Goal: Task Accomplishment & Management: Use online tool/utility

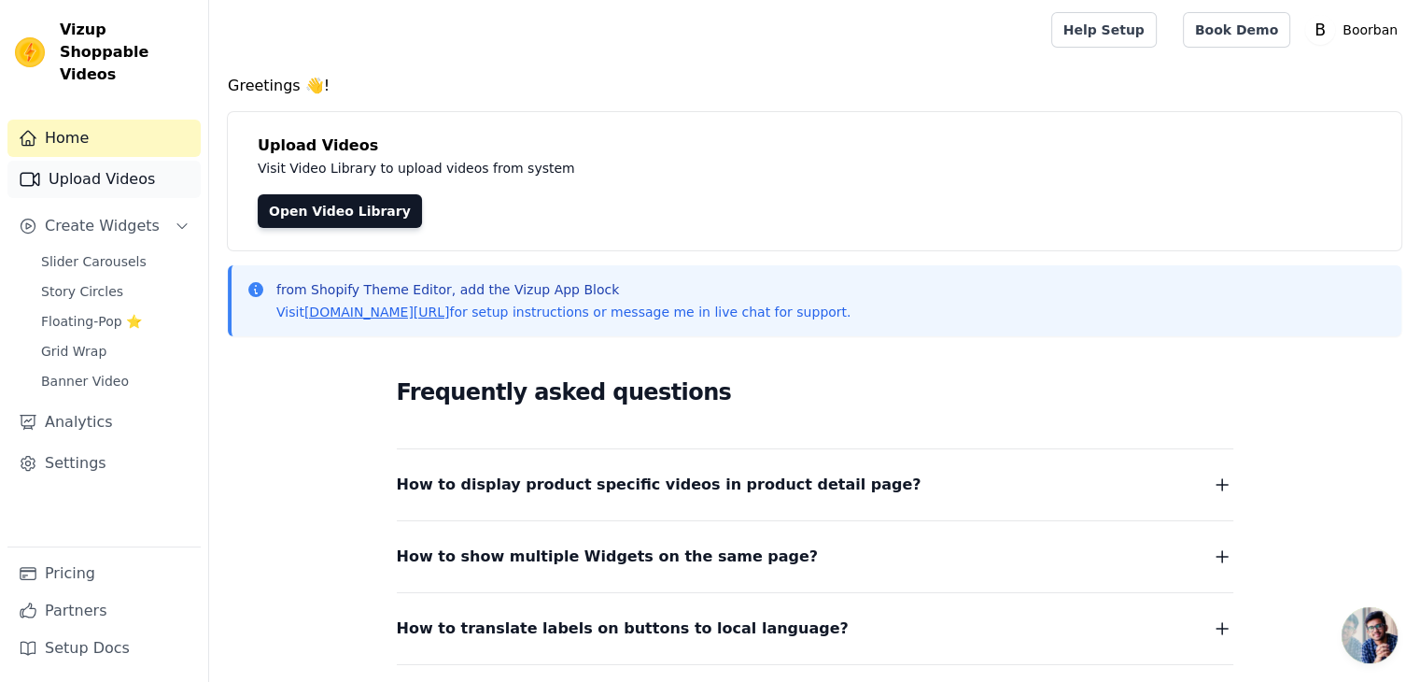
click at [108, 161] on link "Upload Videos" at bounding box center [103, 179] width 193 height 37
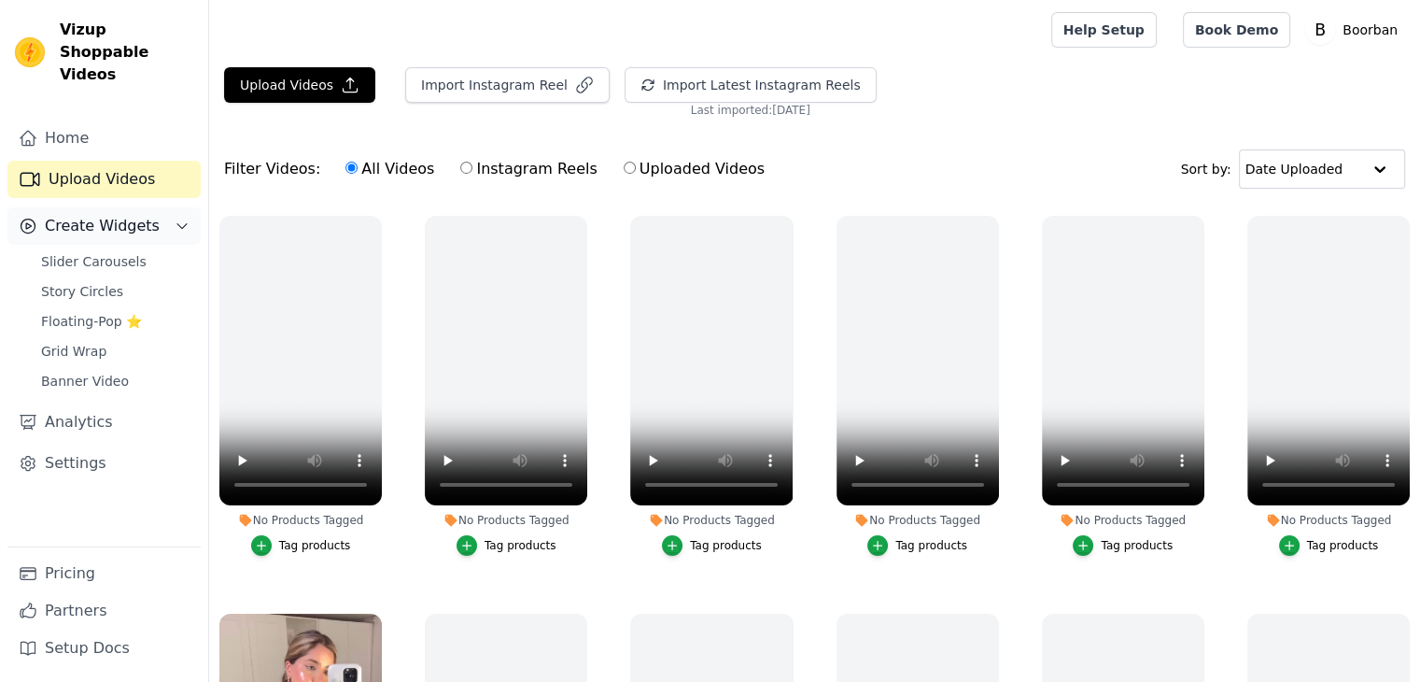
click at [114, 215] on span "Create Widgets" at bounding box center [102, 226] width 115 height 22
click at [104, 248] on link "Slider Carousels" at bounding box center [115, 261] width 171 height 26
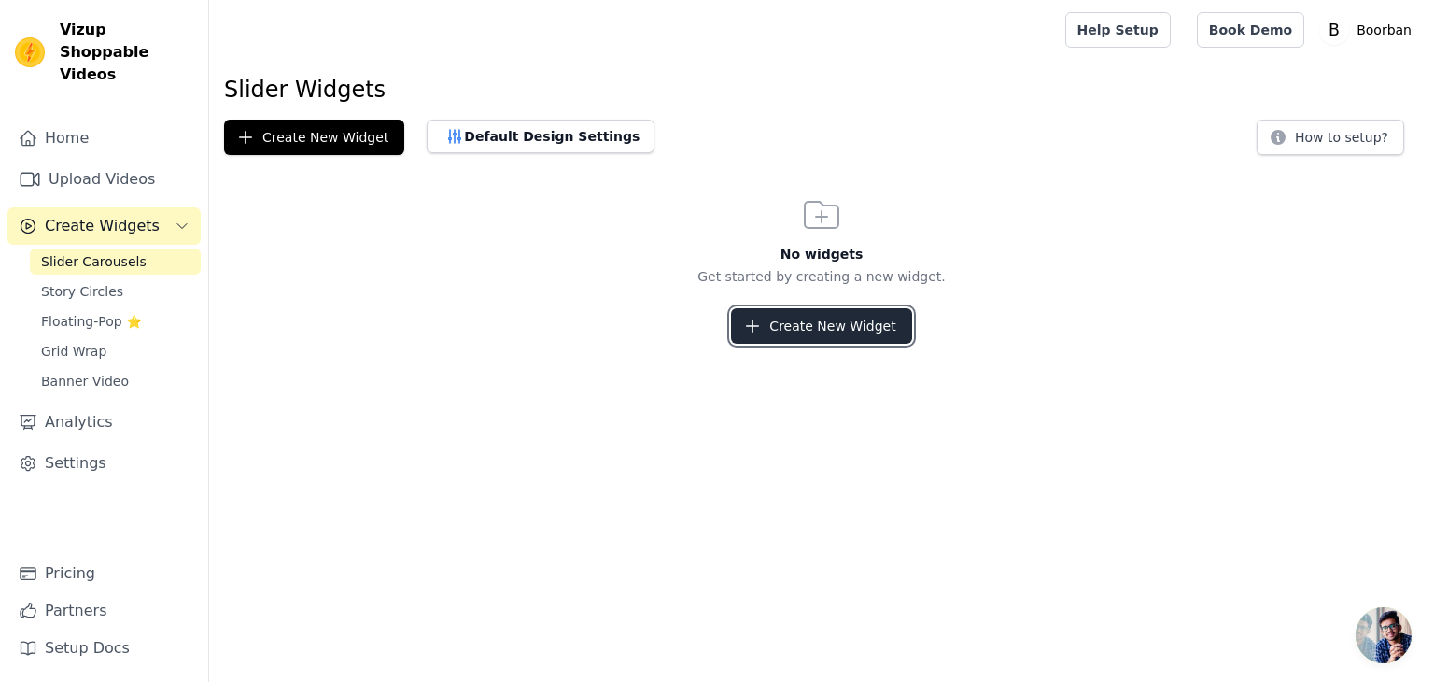
click at [864, 336] on button "Create New Widget" at bounding box center [821, 325] width 180 height 35
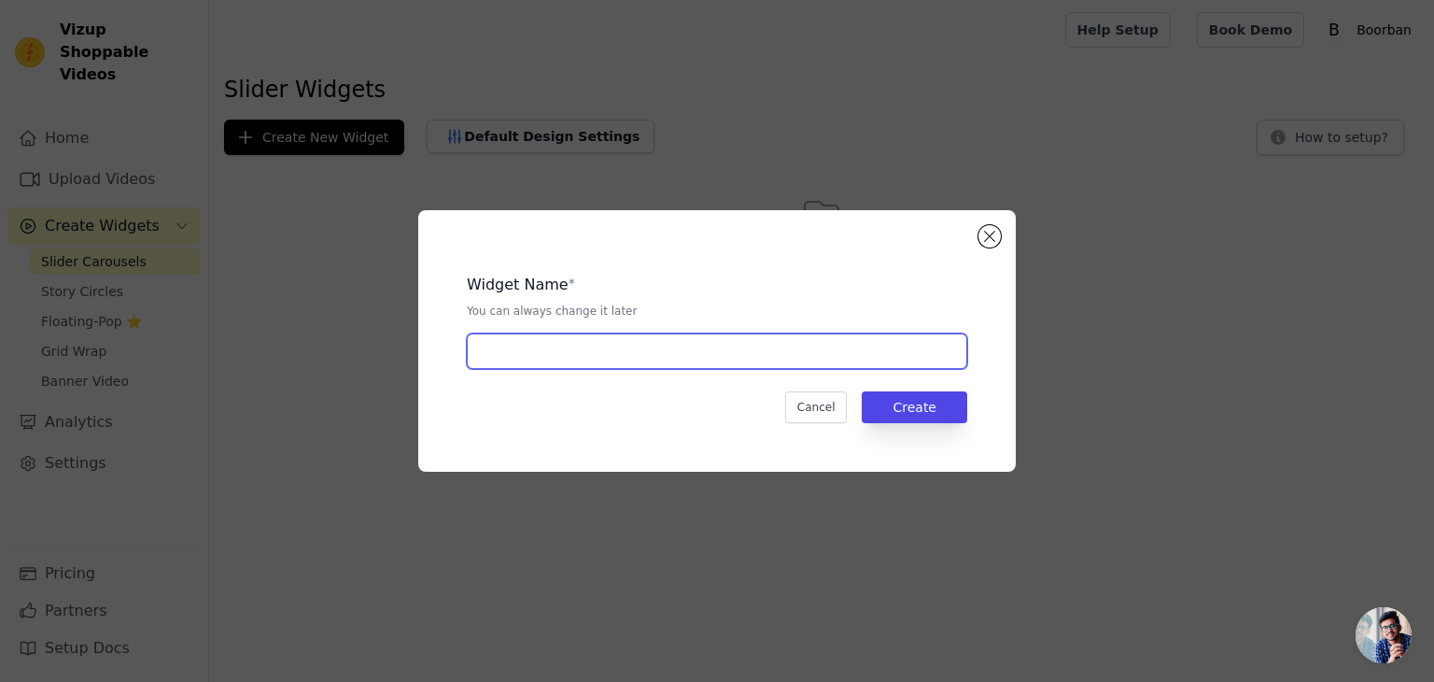
click at [717, 340] on input "text" at bounding box center [717, 350] width 501 height 35
type input "aa"
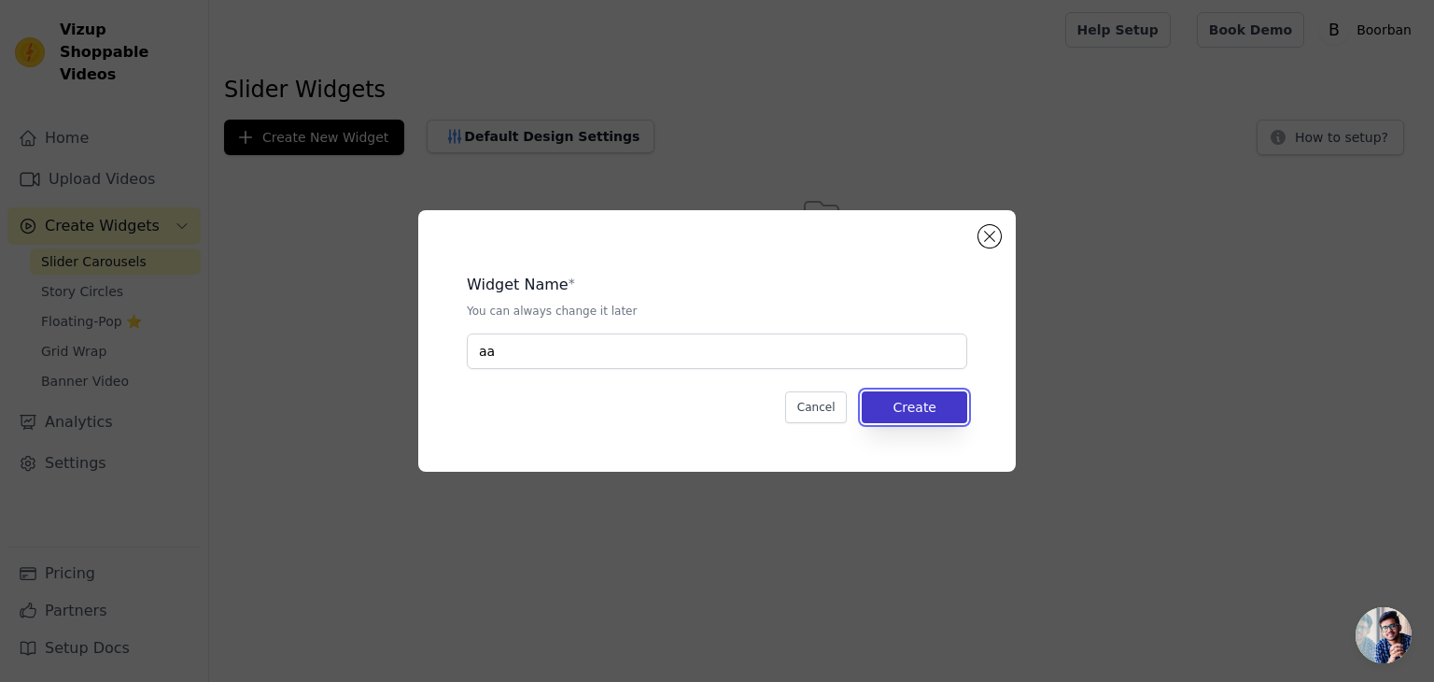
click at [939, 416] on button "Create" at bounding box center [915, 407] width 106 height 32
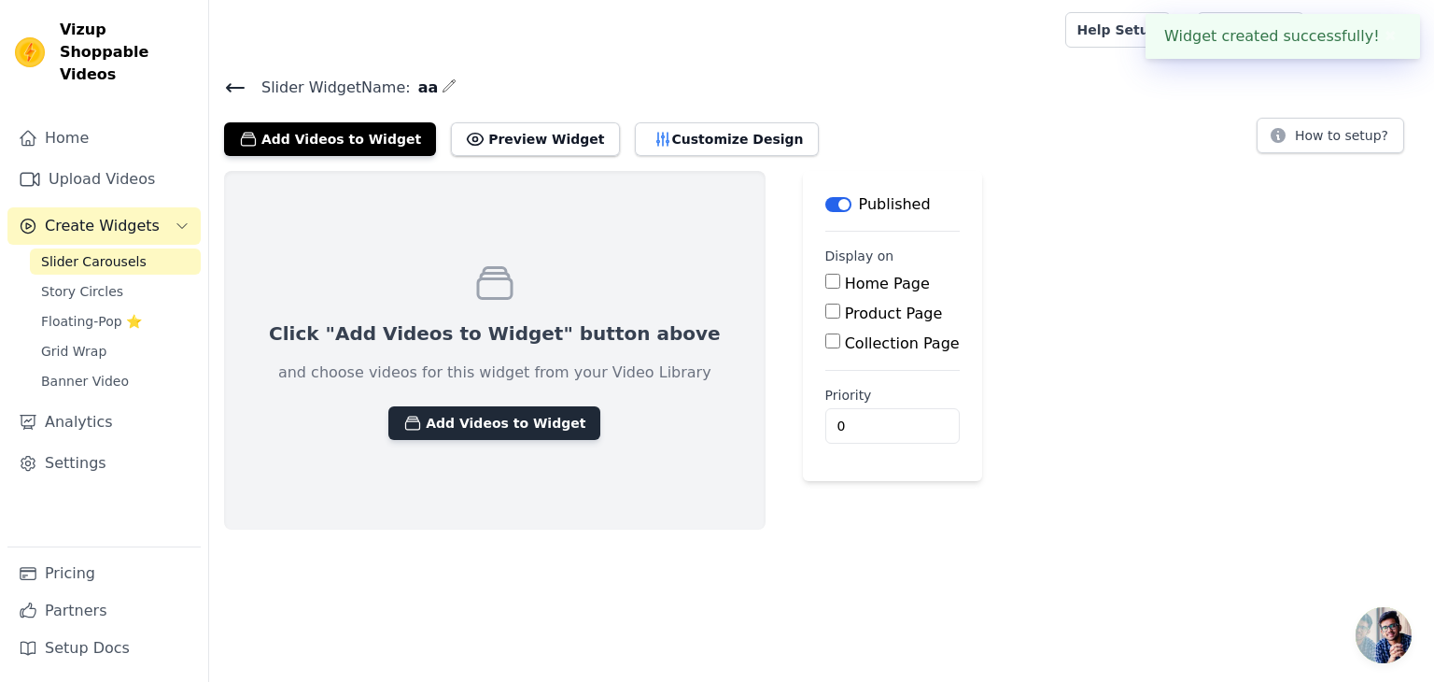
click at [505, 431] on button "Add Videos to Widget" at bounding box center [494, 423] width 212 height 34
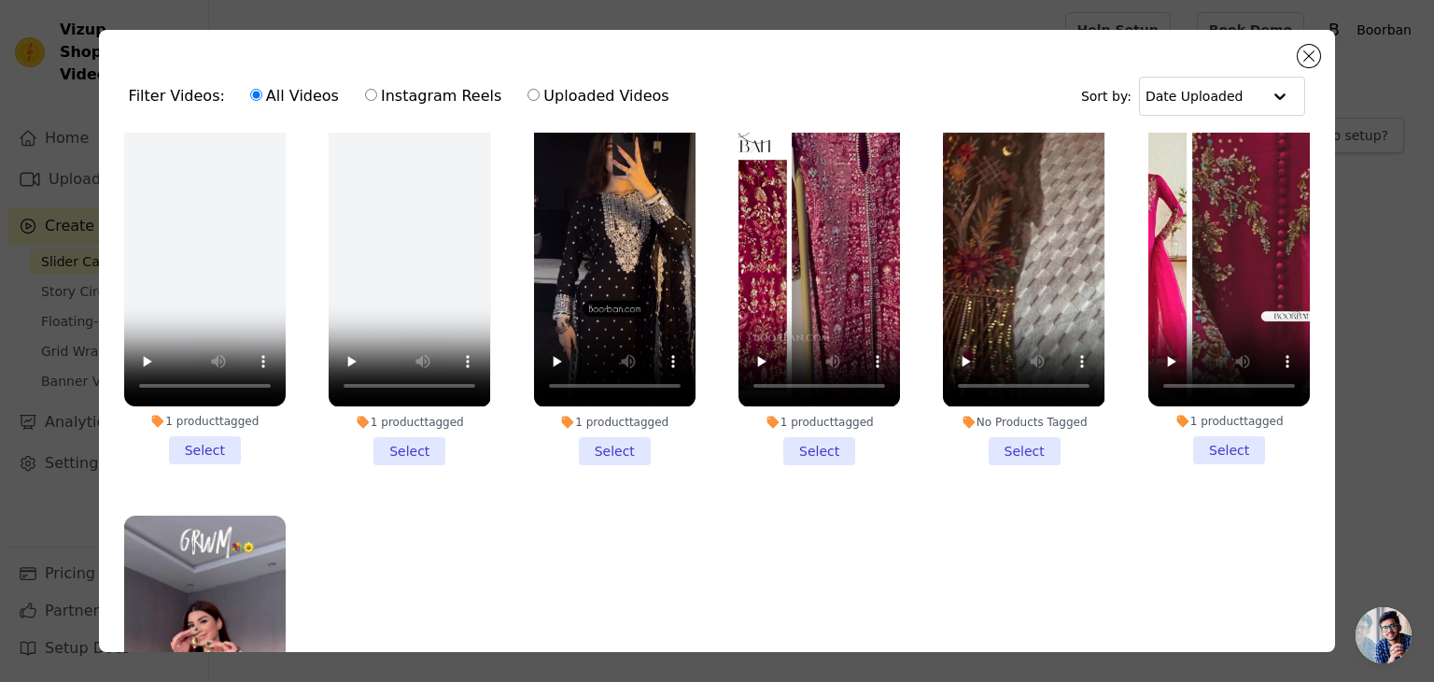
scroll to position [1214, 0]
click at [789, 414] on li "1 product tagged Select" at bounding box center [820, 291] width 162 height 346
click at [0, 0] on input "1 product tagged Select" at bounding box center [0, 0] width 0 height 0
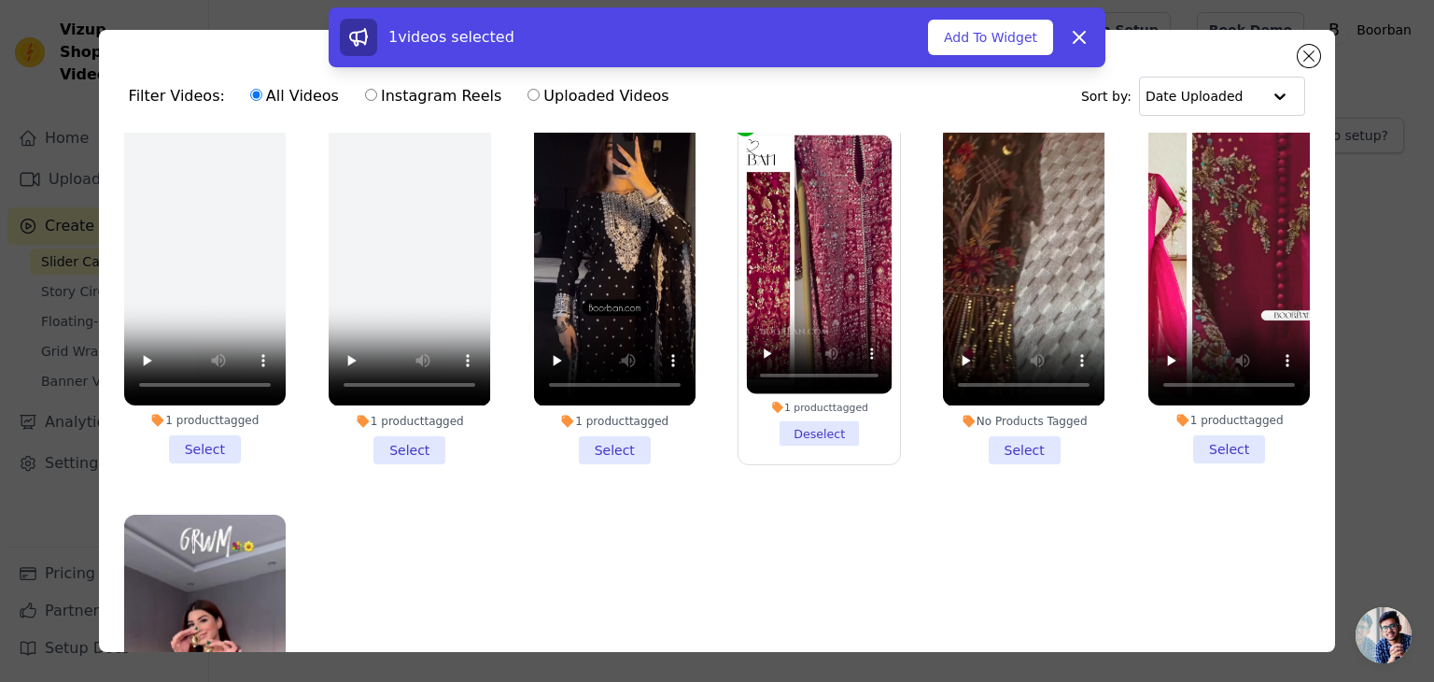
click at [612, 421] on li "1 product tagged Select" at bounding box center [615, 291] width 162 height 346
click at [0, 0] on input "1 product tagged Select" at bounding box center [0, 0] width 0 height 0
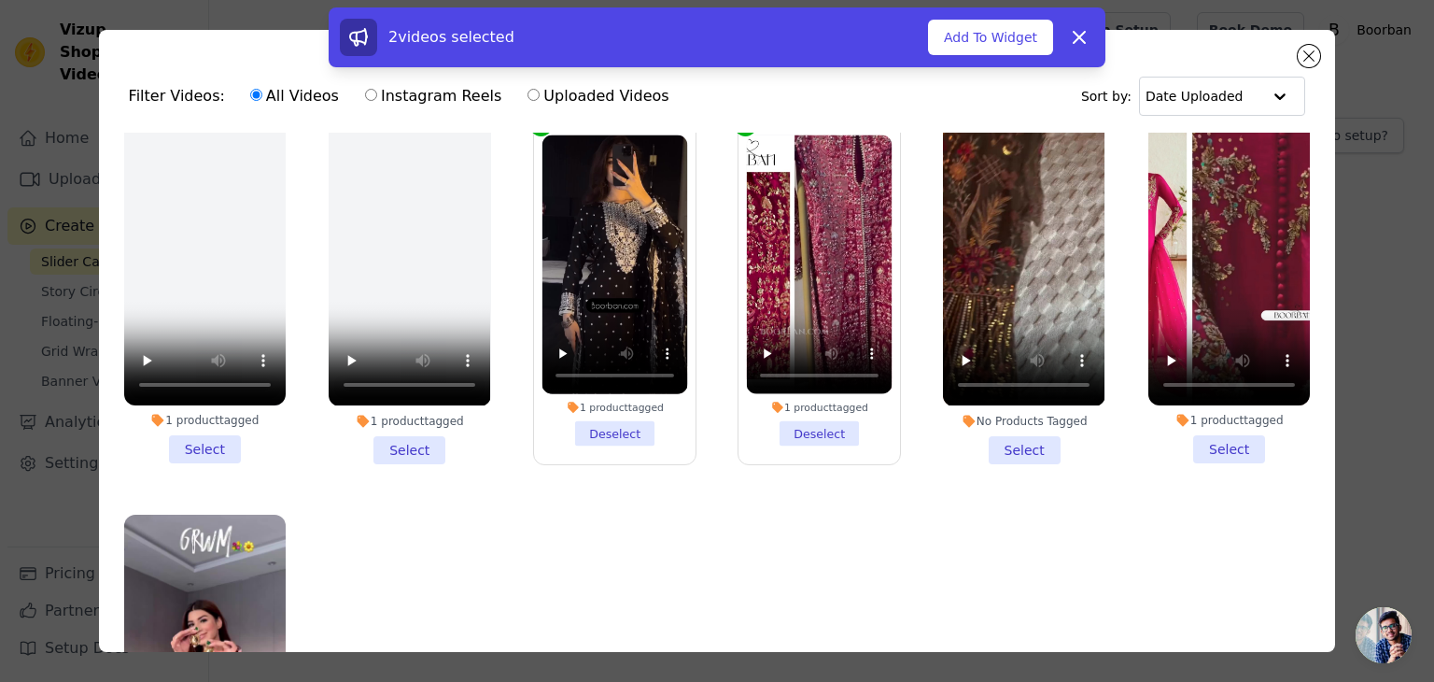
click at [1024, 414] on li "No Products Tagged Select" at bounding box center [1024, 291] width 162 height 346
click at [0, 0] on input "No Products Tagged Select" at bounding box center [0, 0] width 0 height 0
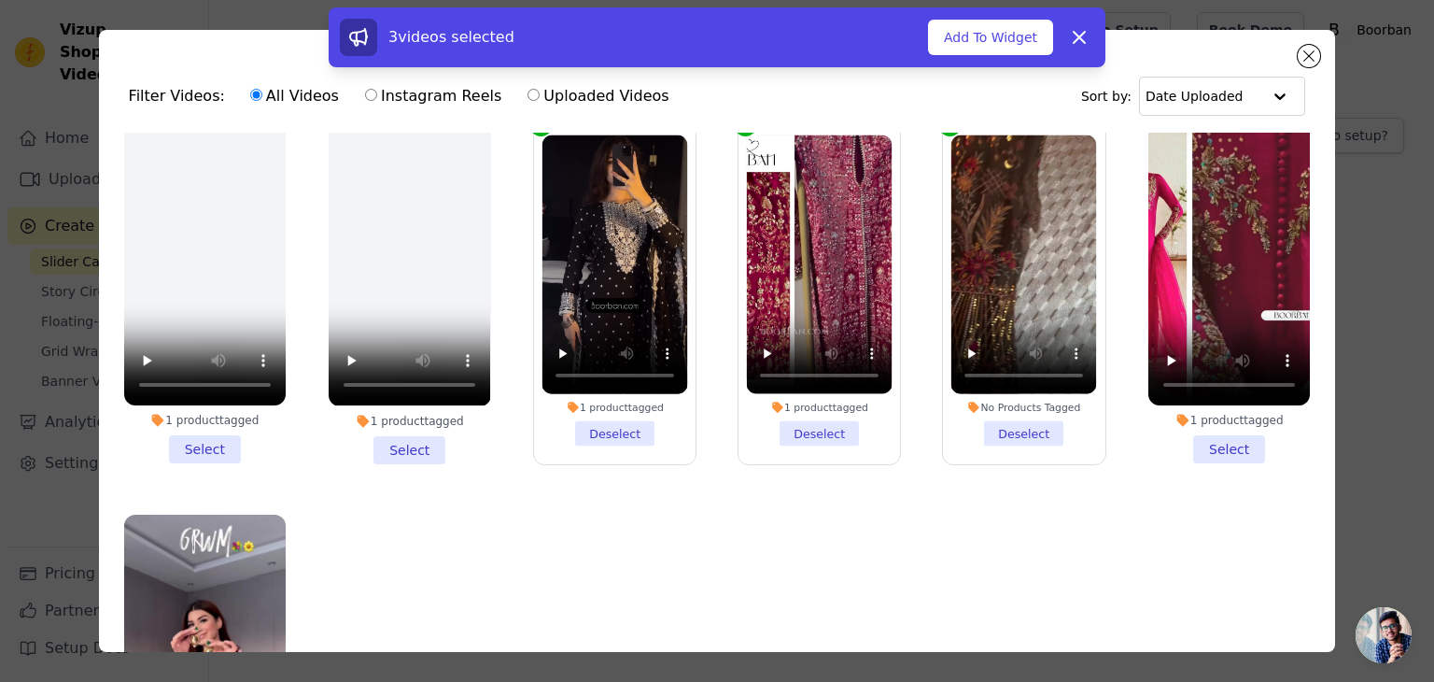
drag, startPoint x: 1212, startPoint y: 399, endPoint x: 1207, endPoint y: 408, distance: 10.9
click at [1211, 401] on li "1 product tagged Select" at bounding box center [1230, 291] width 162 height 346
click at [1178, 427] on li "1 product tagged Select" at bounding box center [1230, 291] width 162 height 346
click at [0, 0] on input "1 product tagged Select" at bounding box center [0, 0] width 0 height 0
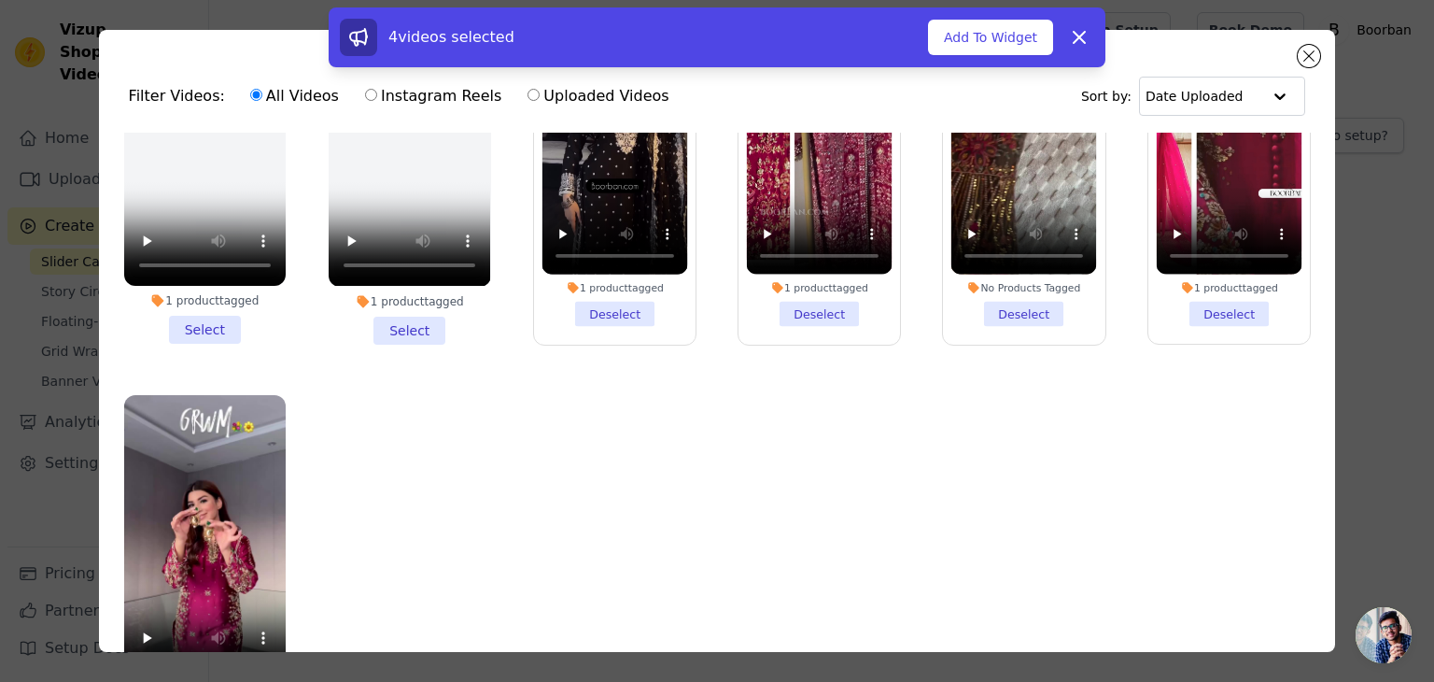
scroll to position [162, 0]
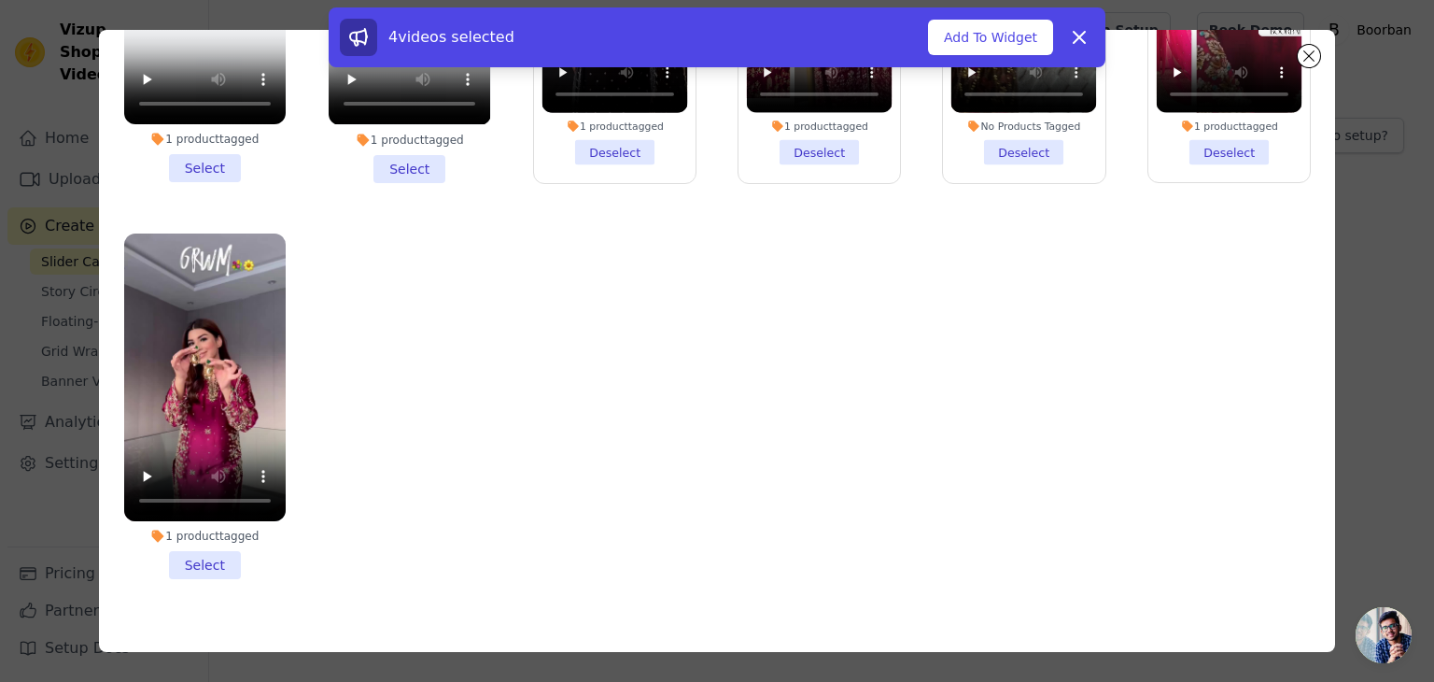
click at [208, 529] on li "1 product tagged Select" at bounding box center [205, 406] width 162 height 346
click at [0, 0] on input "1 product tagged Select" at bounding box center [0, 0] width 0 height 0
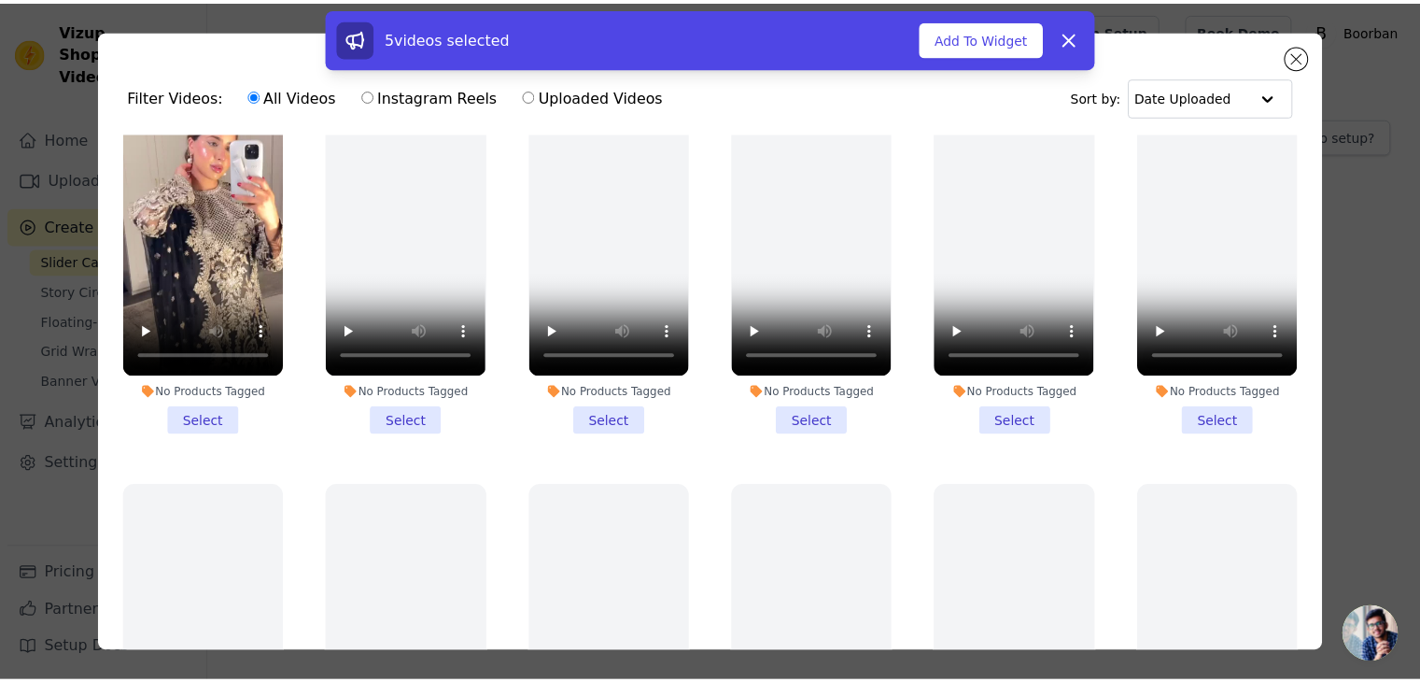
scroll to position [306, 0]
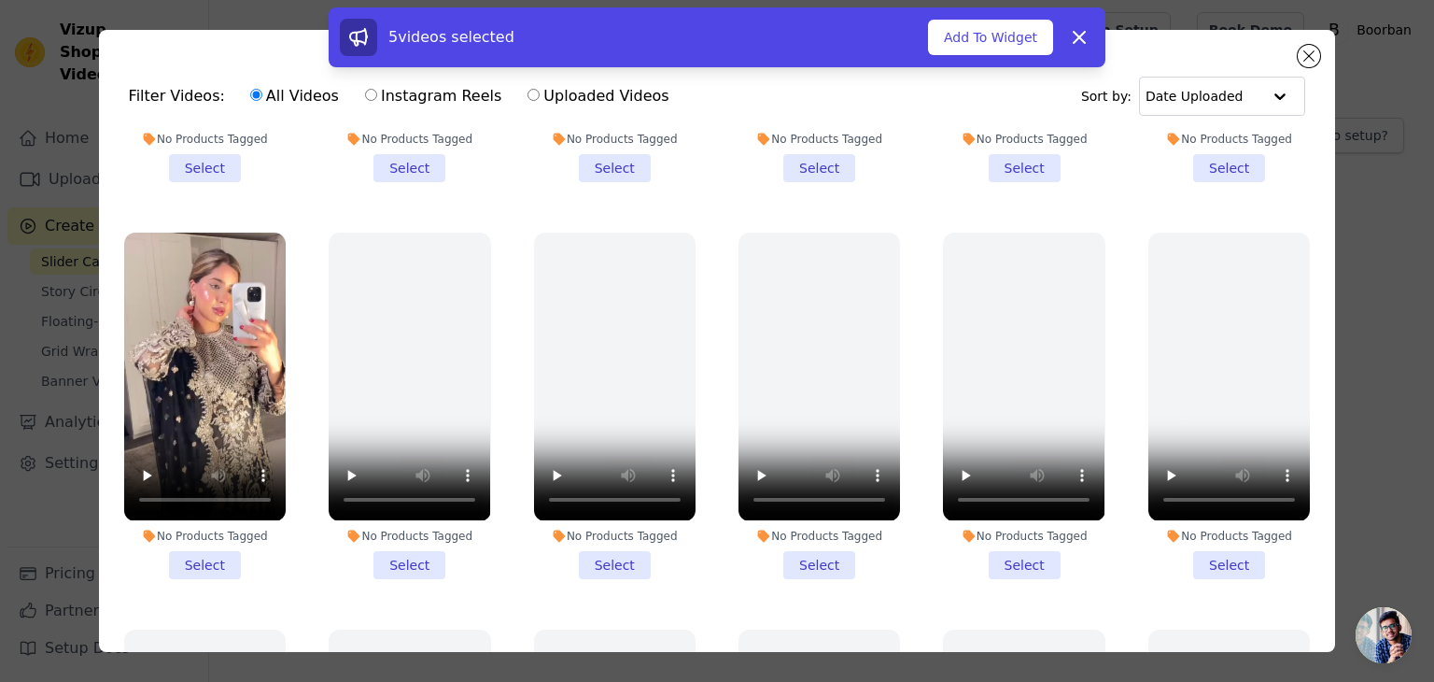
click at [627, 545] on li "No Products Tagged Select" at bounding box center [615, 406] width 162 height 346
click at [0, 0] on input "No Products Tagged Select" at bounding box center [0, 0] width 0 height 0
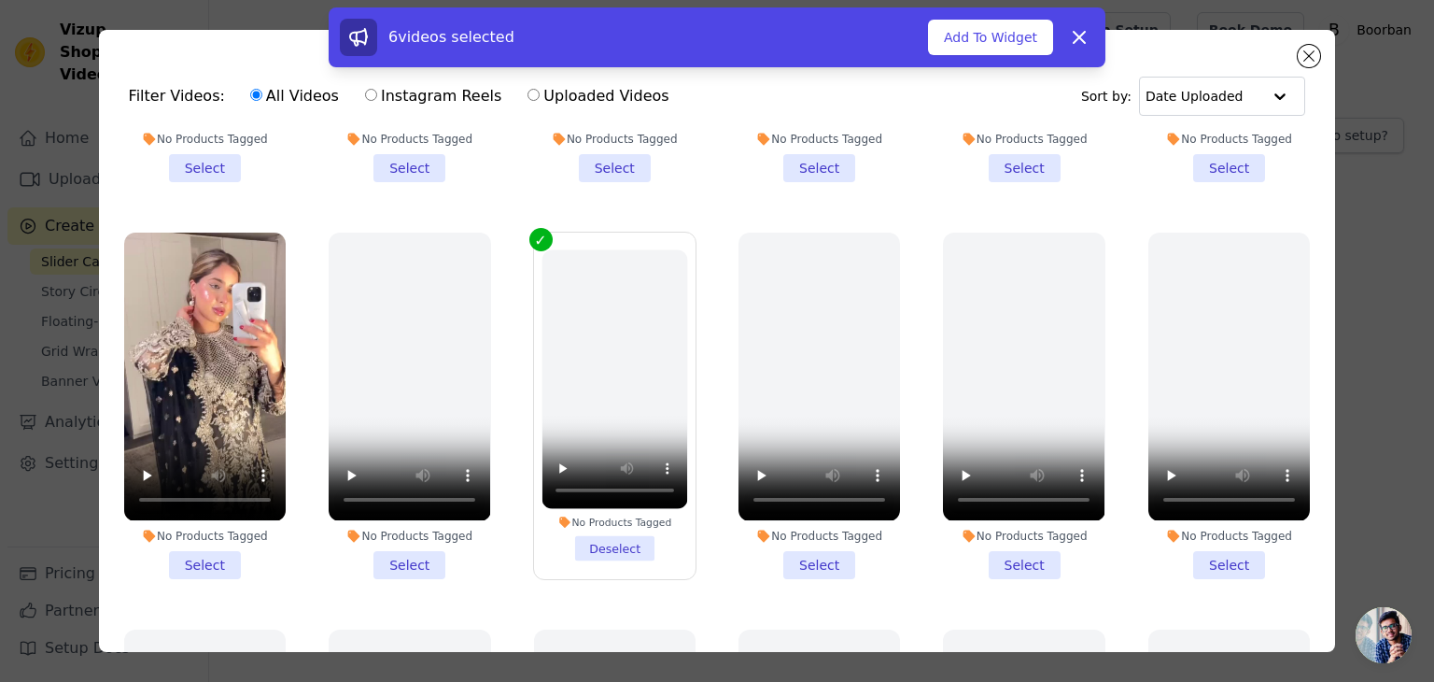
click at [217, 539] on li "No Products Tagged Select" at bounding box center [205, 406] width 162 height 346
click at [0, 0] on input "No Products Tagged Select" at bounding box center [0, 0] width 0 height 0
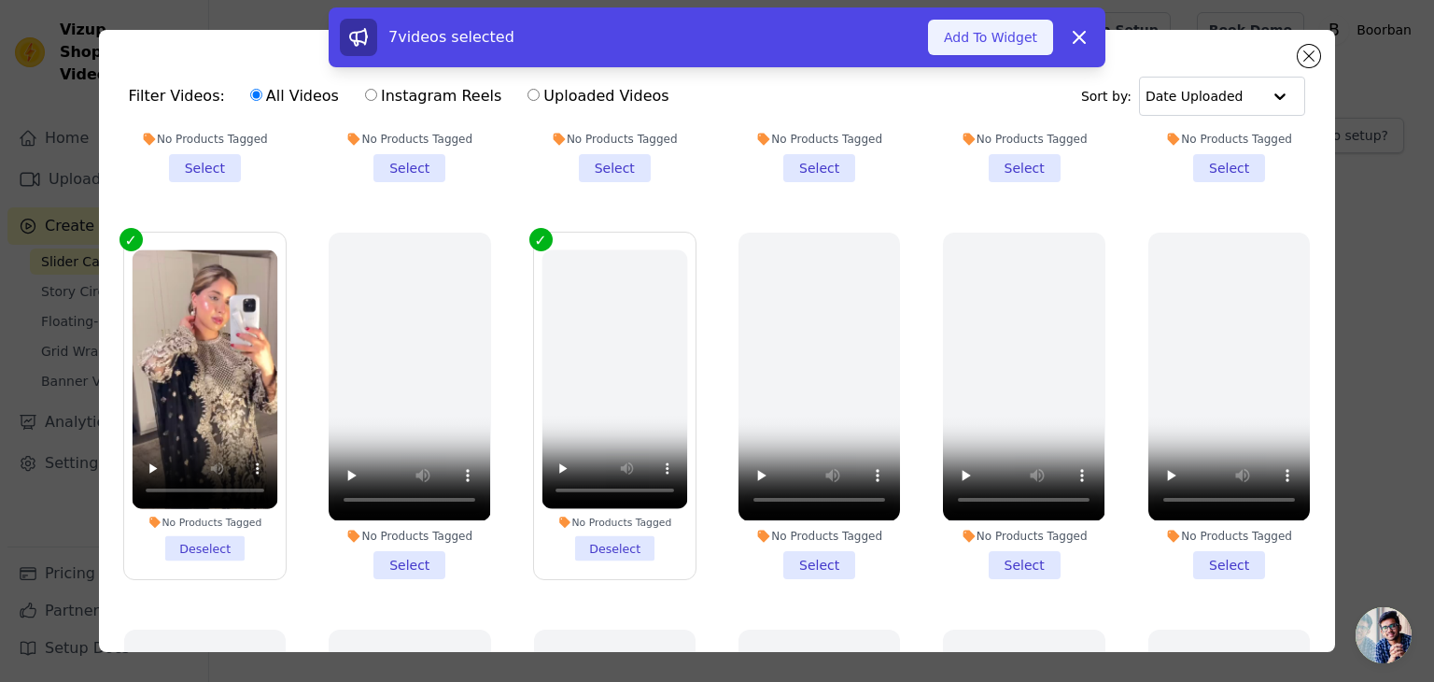
click at [965, 40] on button "Add To Widget" at bounding box center [990, 37] width 125 height 35
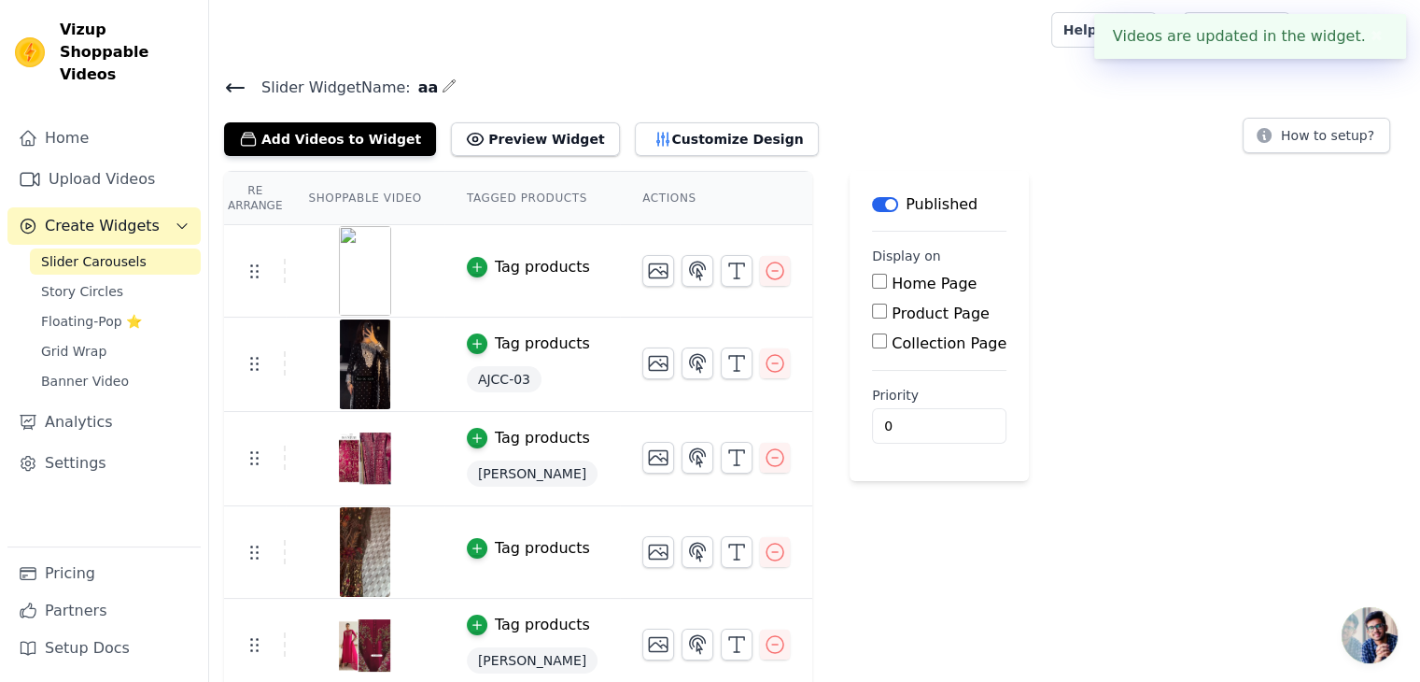
click at [892, 278] on label "Home Page" at bounding box center [934, 284] width 85 height 18
click at [887, 278] on input "Home Page" at bounding box center [879, 281] width 15 height 15
checkbox input "true"
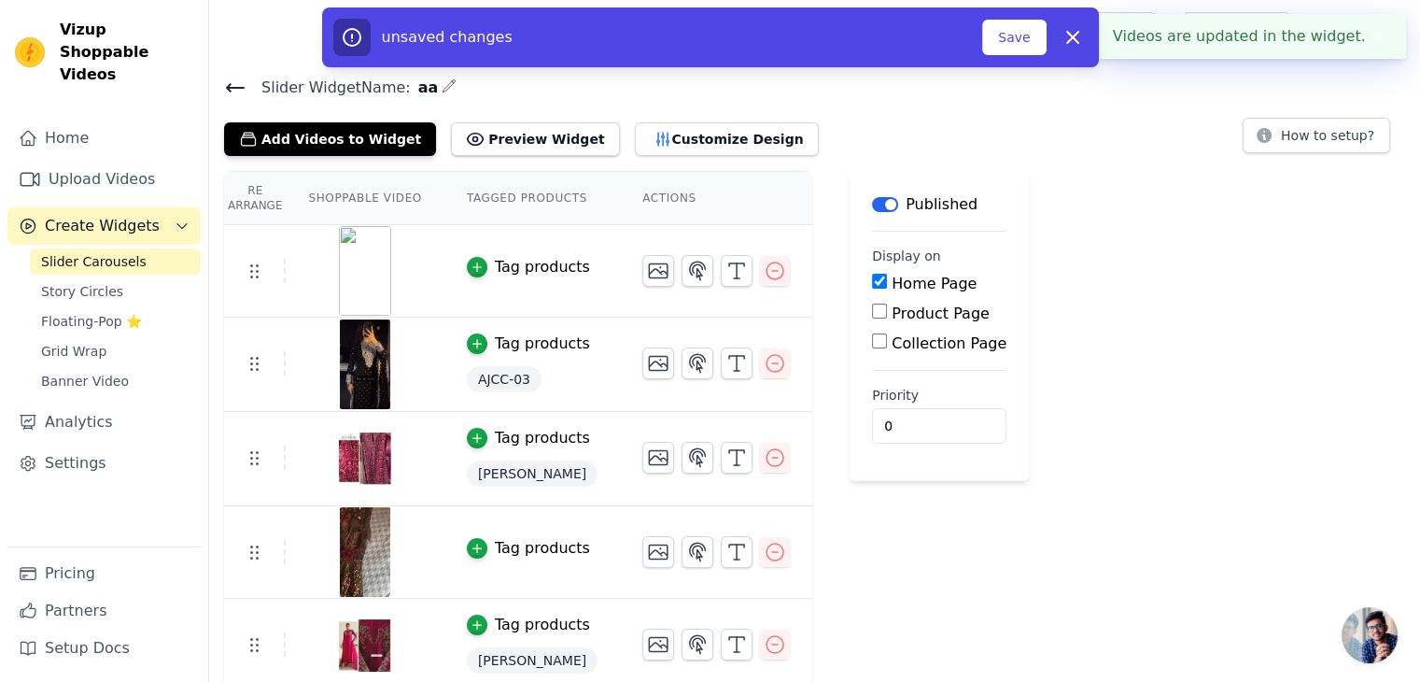
click at [905, 319] on label "Product Page" at bounding box center [941, 313] width 98 height 18
click at [887, 318] on input "Product Page" at bounding box center [879, 311] width 15 height 15
checkbox input "true"
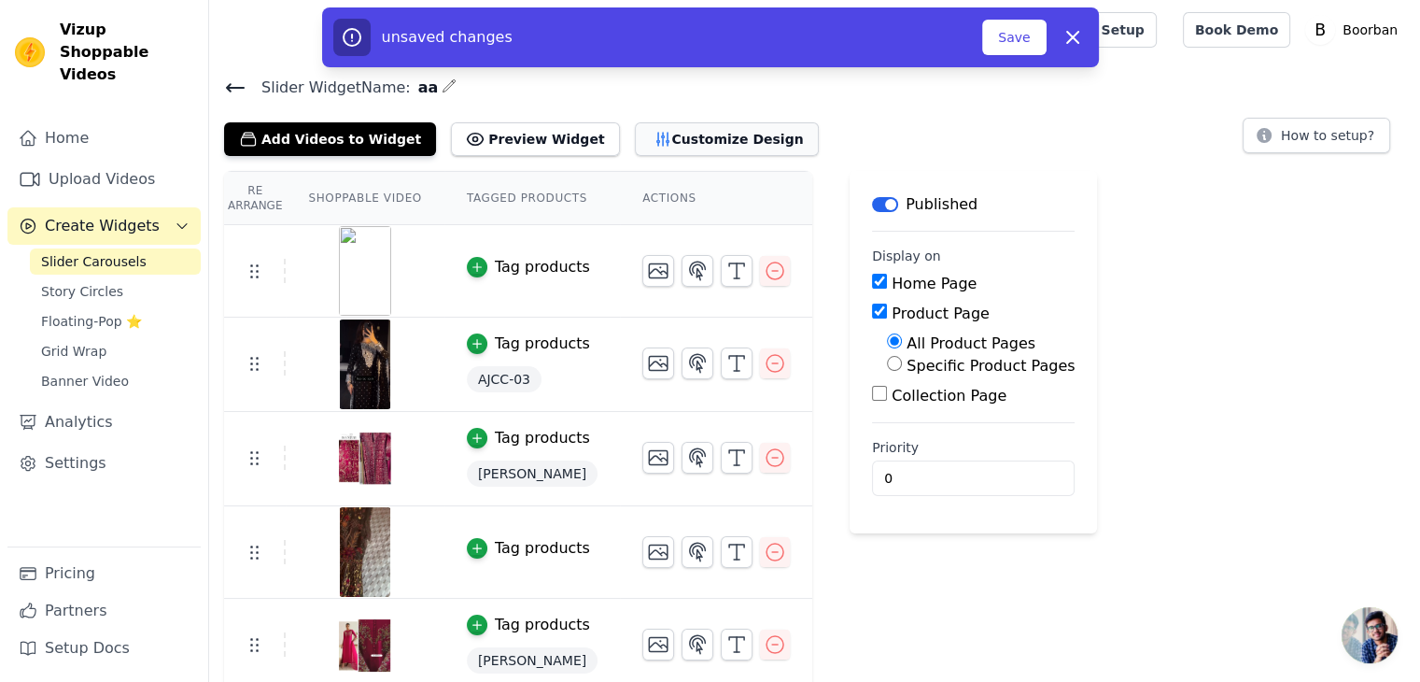
click at [666, 128] on button "Customize Design" at bounding box center [727, 139] width 184 height 34
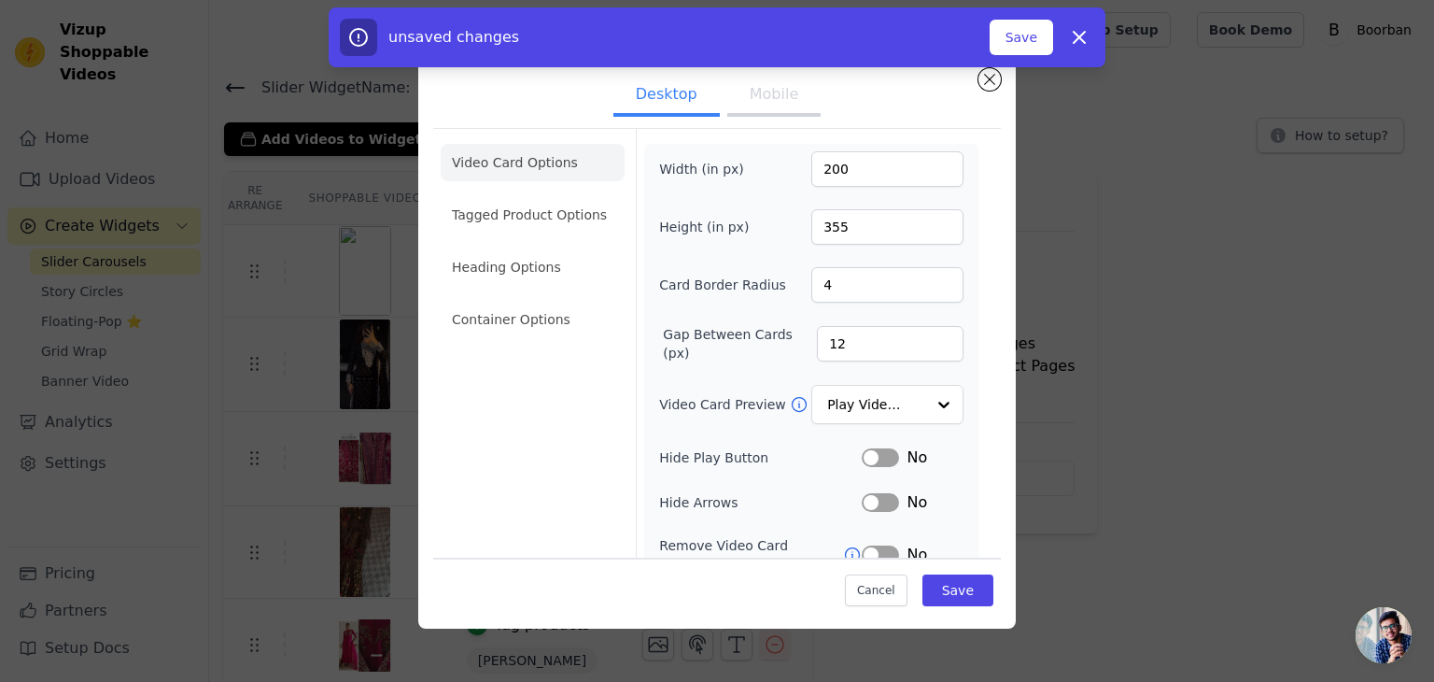
click at [766, 99] on button "Mobile" at bounding box center [773, 96] width 93 height 41
click at [877, 162] on input "200" at bounding box center [888, 168] width 152 height 35
paste input "1"
type input "100"
click at [860, 226] on input "355" at bounding box center [888, 226] width 152 height 35
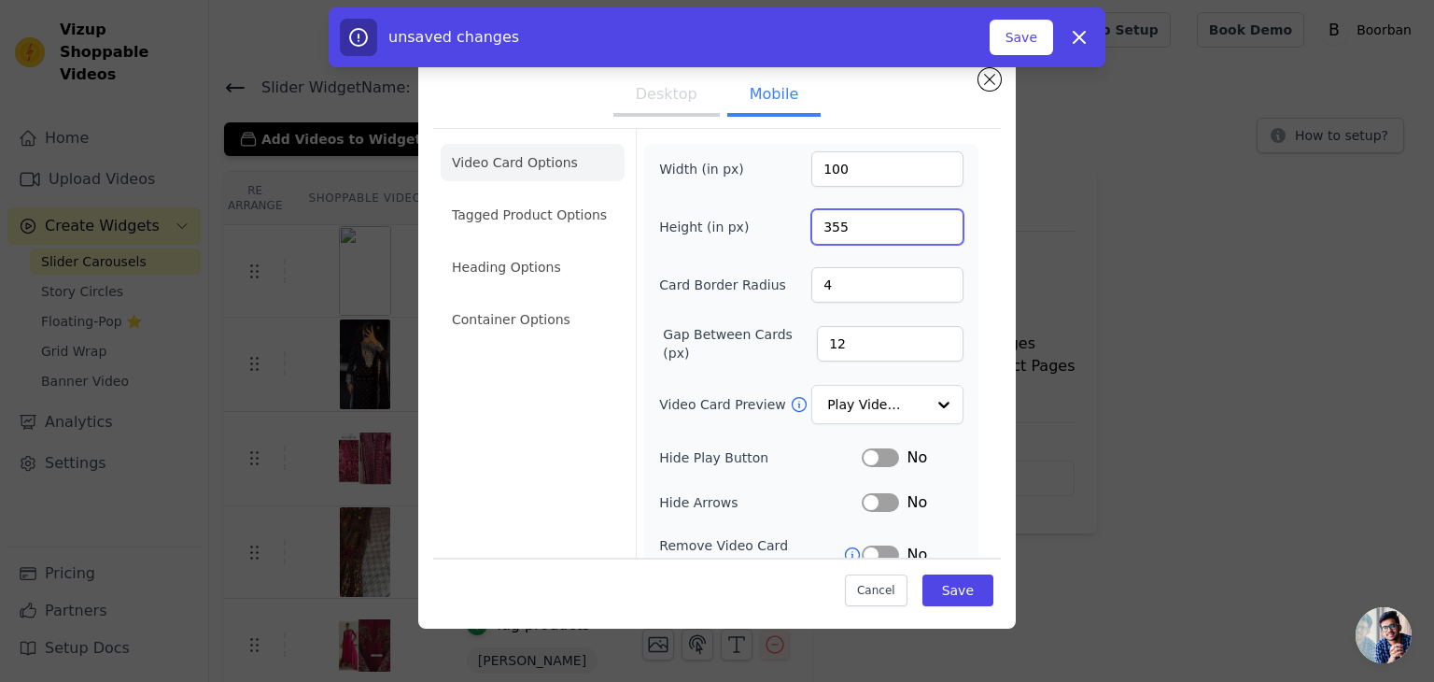
click at [860, 226] on input "355" at bounding box center [888, 226] width 152 height 35
click at [859, 225] on input "355" at bounding box center [888, 226] width 152 height 35
type input "455"
click at [953, 594] on button "Save" at bounding box center [958, 590] width 71 height 32
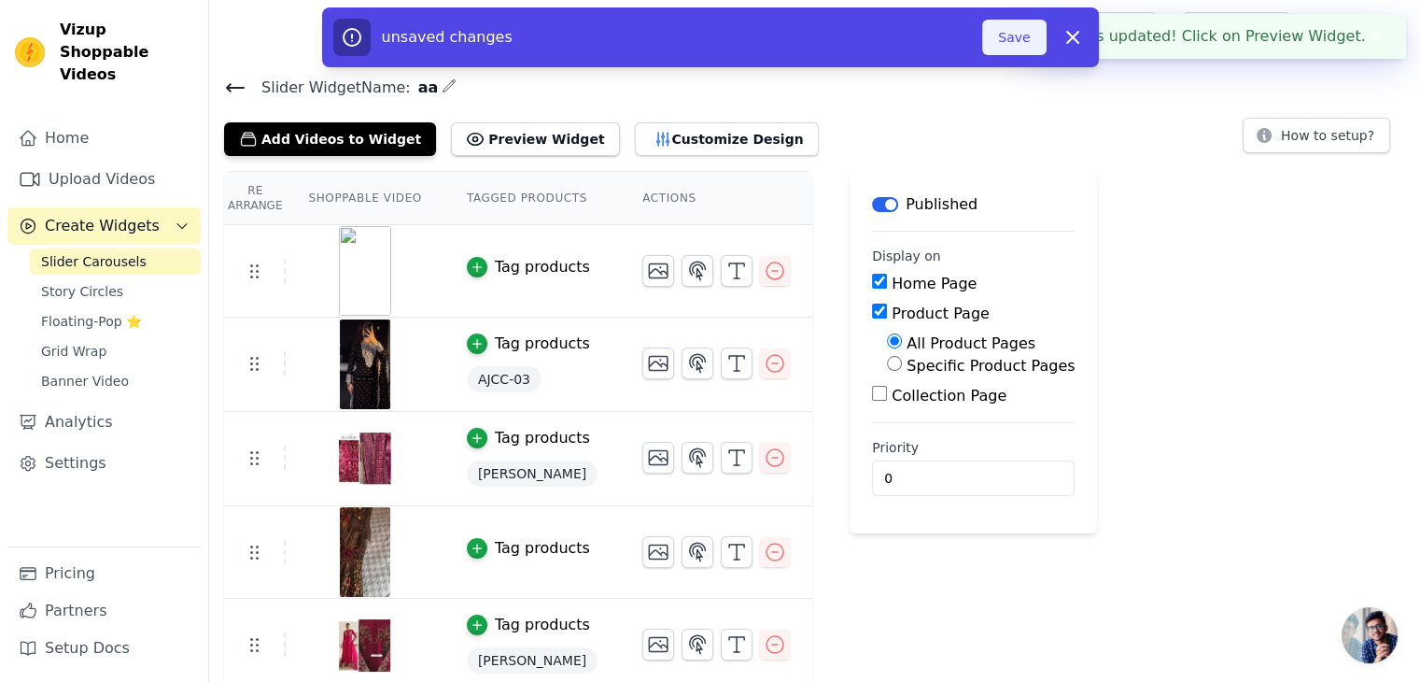
click at [1012, 50] on button "Save" at bounding box center [1014, 37] width 64 height 35
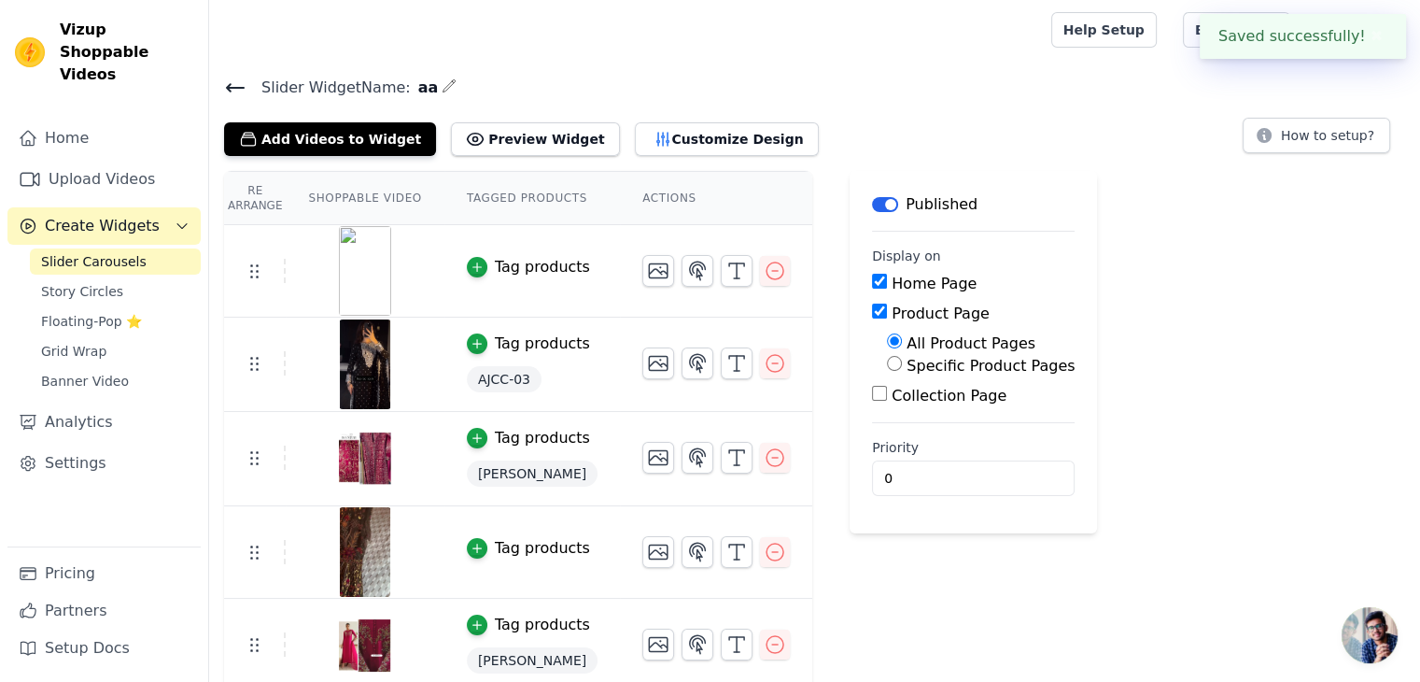
click at [1372, 27] on button "✖" at bounding box center [1376, 36] width 21 height 22
click at [691, 78] on h4 "Slider Widget Name: aa" at bounding box center [814, 87] width 1181 height 25
click at [30, 46] on img at bounding box center [30, 52] width 30 height 30
click at [126, 26] on span "Vizup Shoppable Videos" at bounding box center [127, 52] width 134 height 67
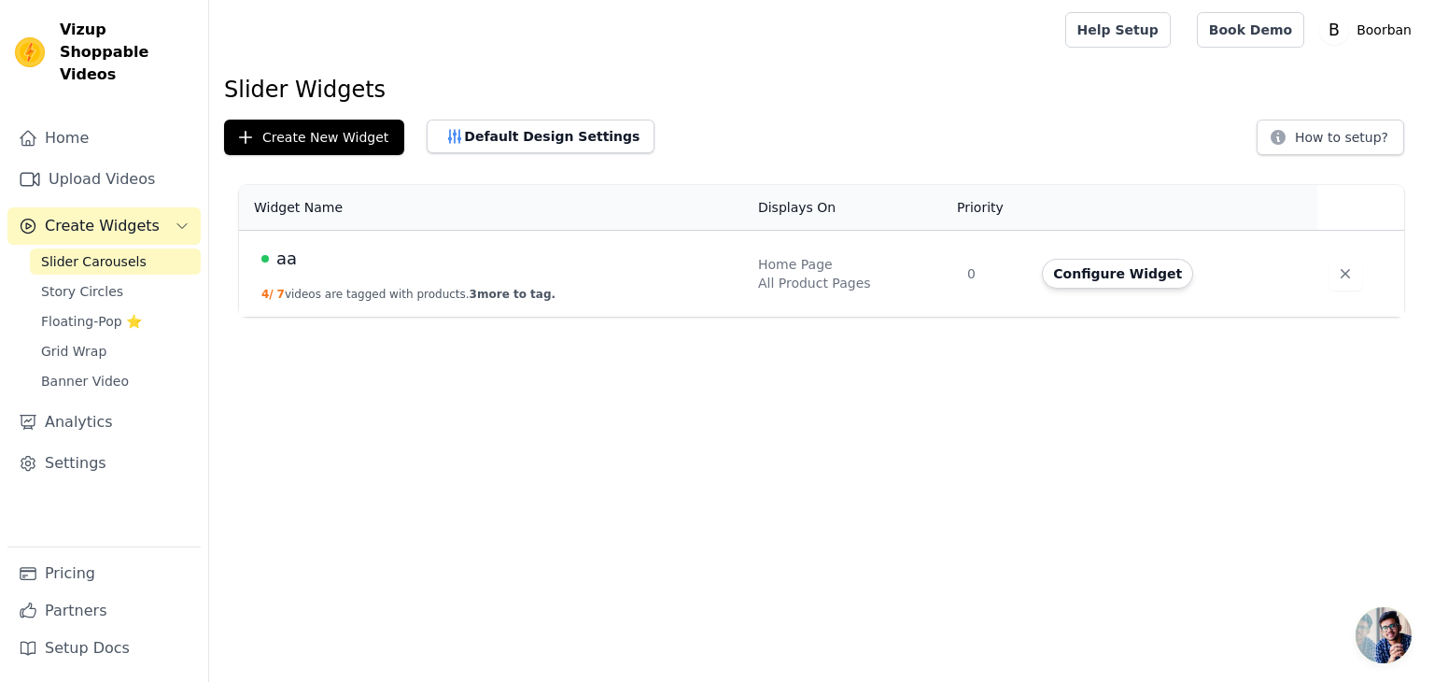
click at [400, 317] on html "Vizup Shoppable Videos Home Upload Videos Create Widgets Slider Carousels Story…" at bounding box center [717, 158] width 1434 height 317
click at [79, 130] on link "Home" at bounding box center [103, 138] width 193 height 37
